Goal: Go to known website: Access a specific website the user already knows

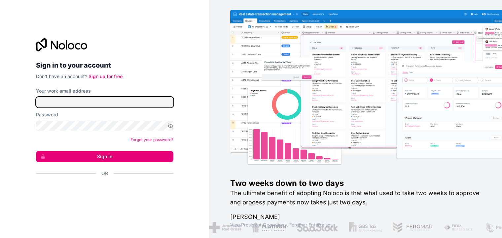
click at [130, 101] on input "Your work email address" at bounding box center [104, 102] width 137 height 11
type input "[EMAIL_ADDRESS][DOMAIN_NAME]"
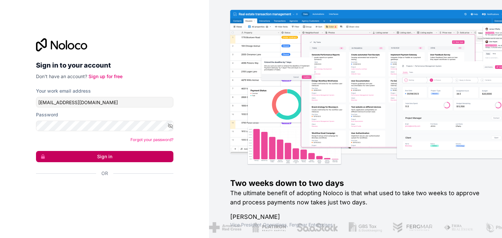
click at [103, 155] on button "Sign in" at bounding box center [104, 156] width 137 height 11
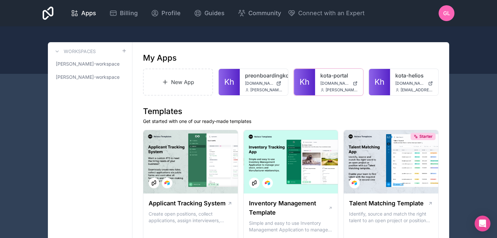
click at [338, 89] on span "[PERSON_NAME][EMAIL_ADDRESS][DOMAIN_NAME]" at bounding box center [341, 89] width 32 height 5
click at [308, 79] on span "Kh" at bounding box center [304, 82] width 10 height 11
